Goal: Check status: Check status

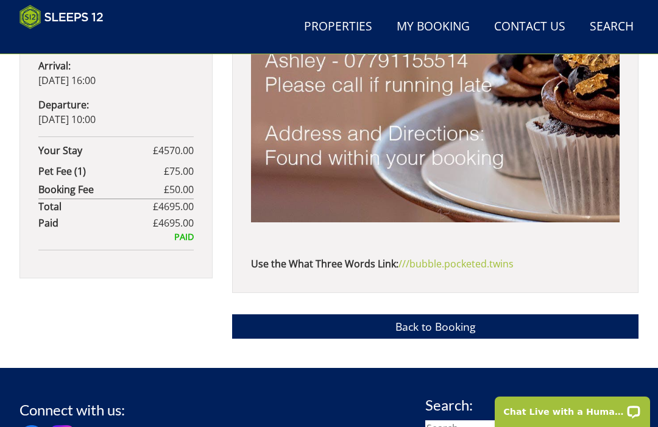
scroll to position [739, 0]
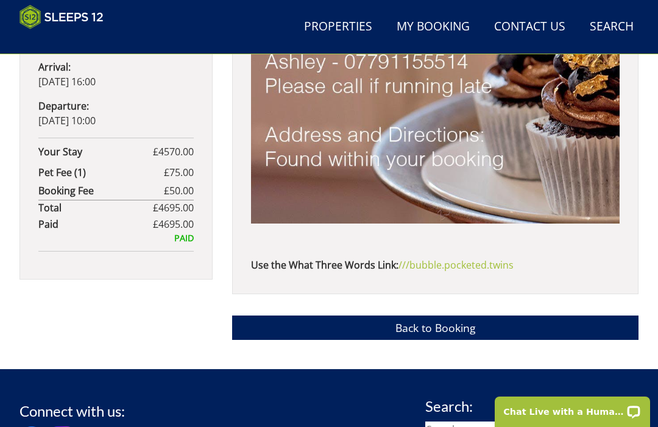
click at [468, 327] on link "Back to Booking" at bounding box center [435, 328] width 406 height 24
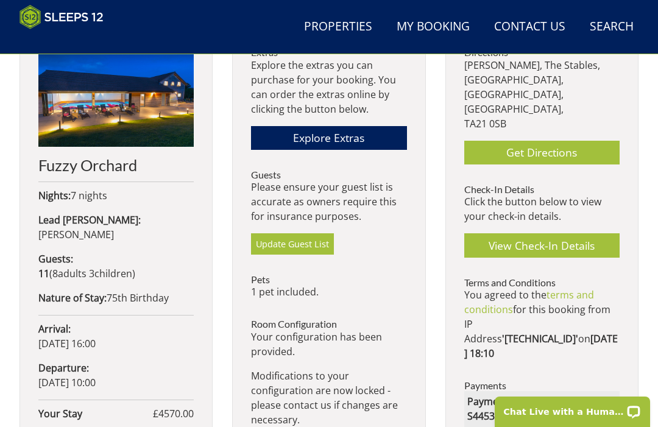
scroll to position [476, 0]
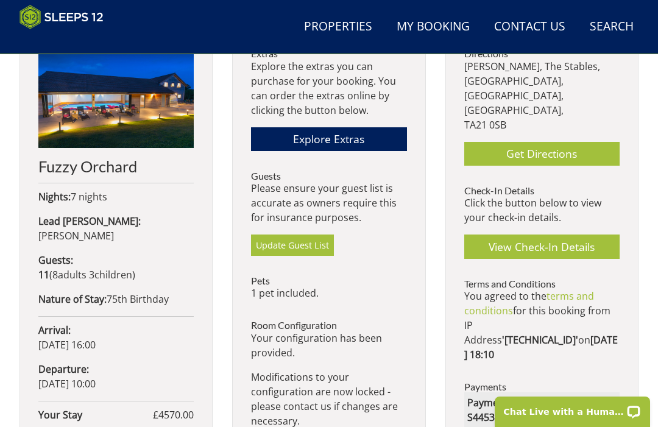
click at [533, 235] on link "View Check-In Details" at bounding box center [541, 247] width 155 height 24
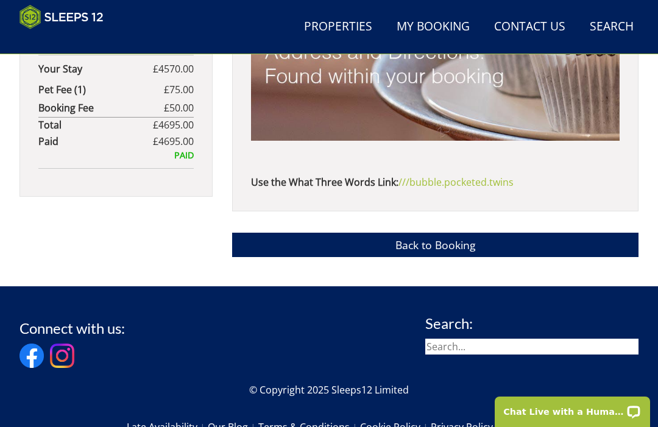
scroll to position [826, 0]
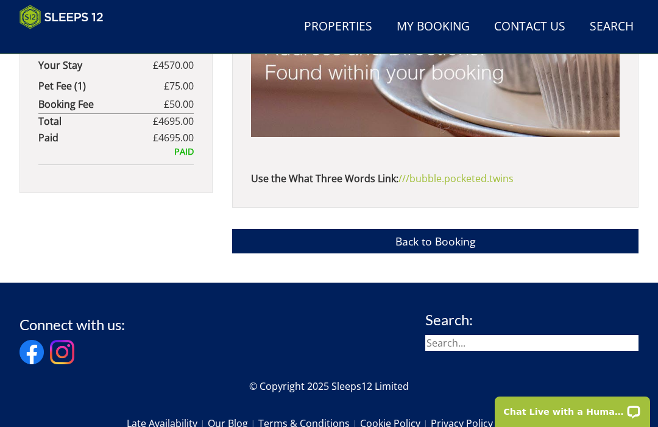
click at [496, 244] on link "Back to Booking" at bounding box center [435, 241] width 406 height 24
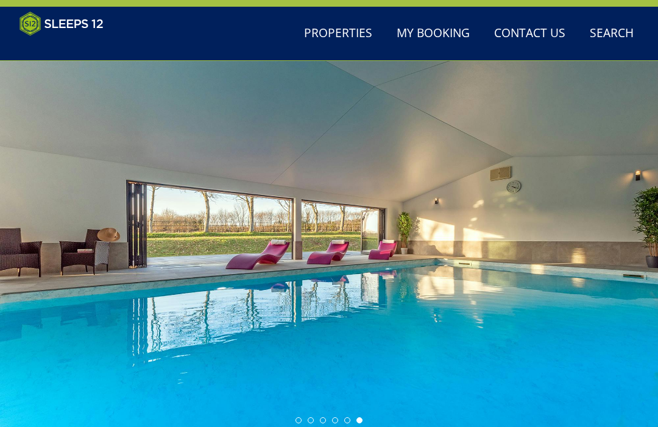
scroll to position [34, 0]
